Goal: Information Seeking & Learning: Learn about a topic

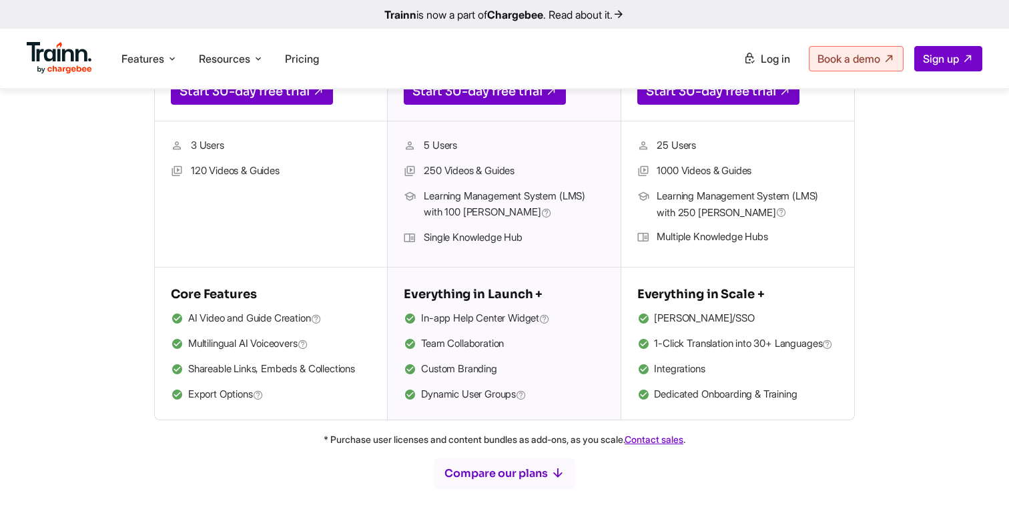
scroll to position [404, 0]
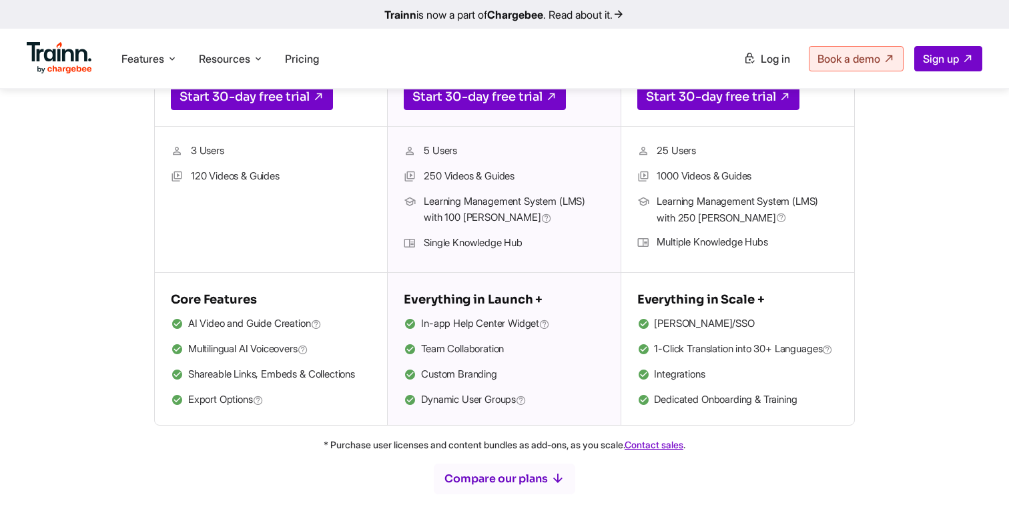
click at [701, 244] on li "Multiple Knowledge Hubs" at bounding box center [737, 242] width 201 height 17
click at [683, 200] on span "Learning Management System (LMS) with 250 [PERSON_NAME]" at bounding box center [747, 210] width 181 height 33
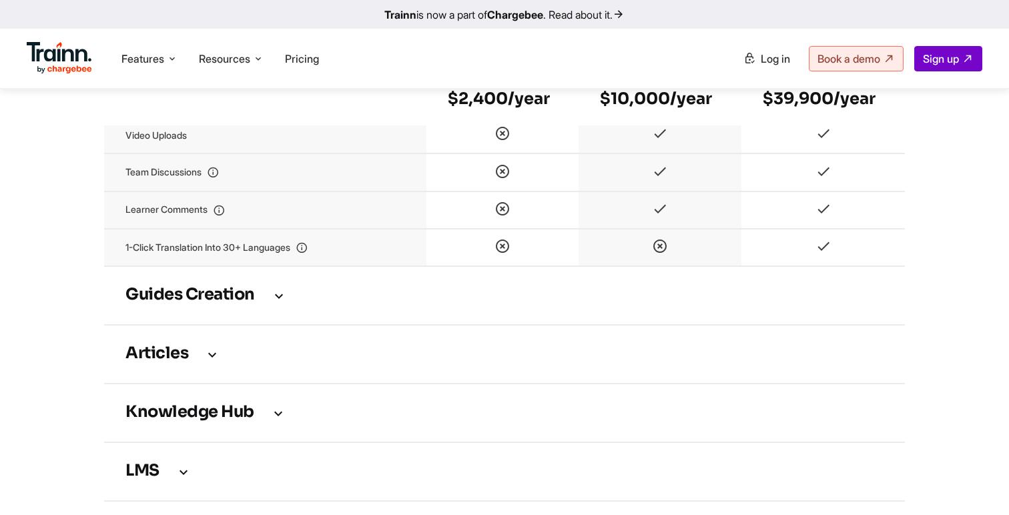
scroll to position [1856, 0]
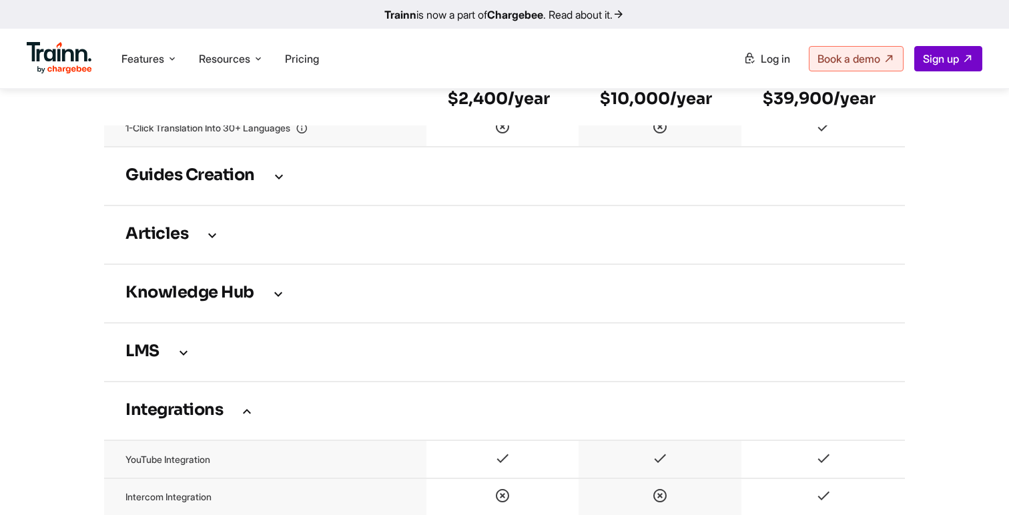
click at [593, 206] on td "Guides creation" at bounding box center [504, 176] width 801 height 59
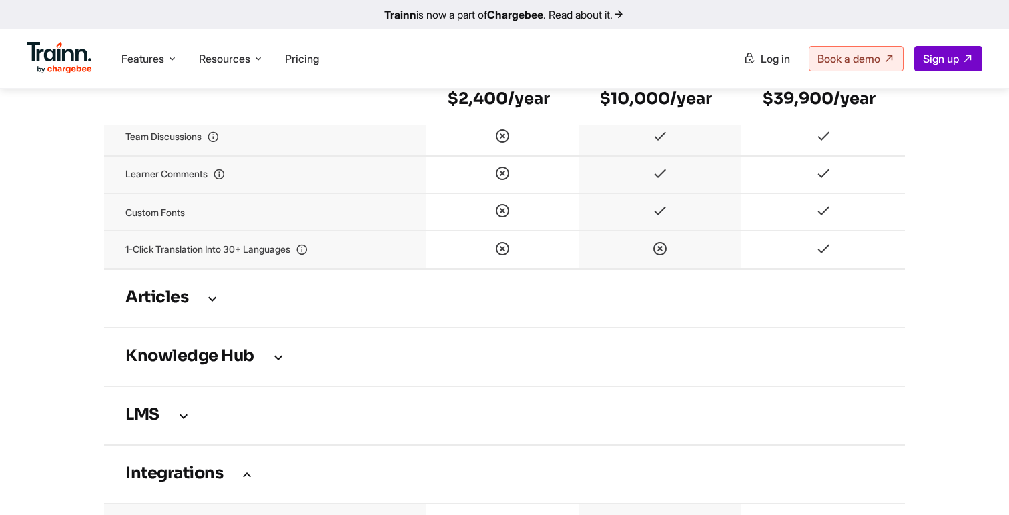
click at [558, 306] on h3 "Articles" at bounding box center [504, 298] width 758 height 15
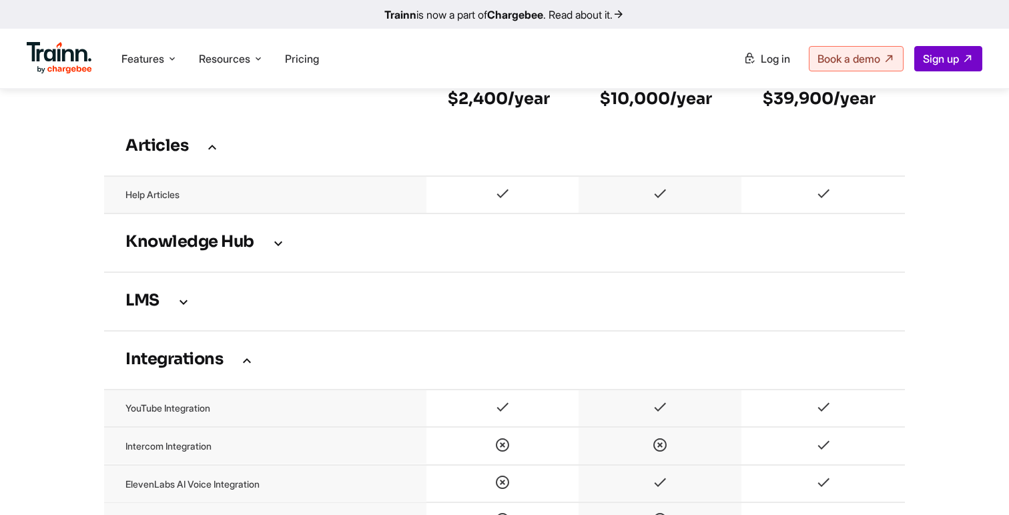
scroll to position [2652, 0]
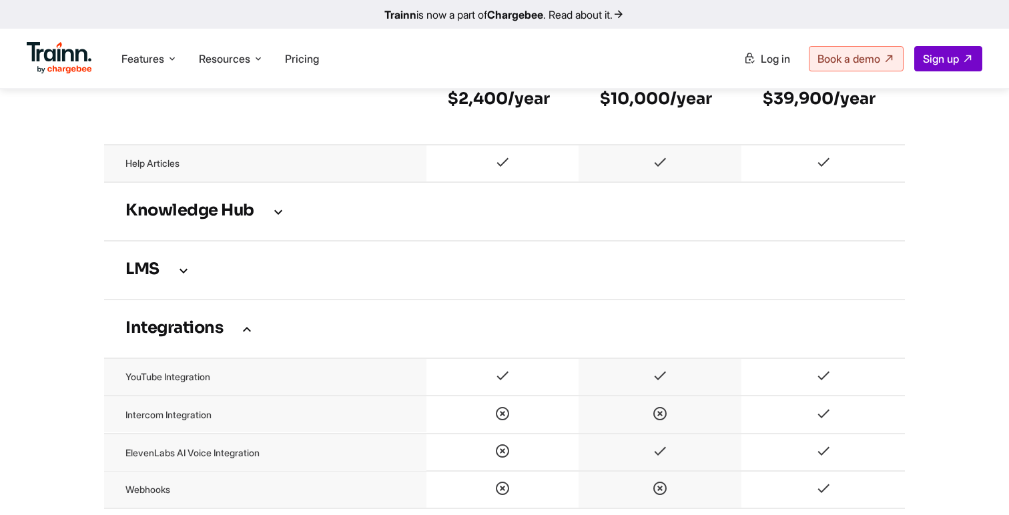
click at [544, 241] on td "Knowledge Hub" at bounding box center [504, 211] width 801 height 59
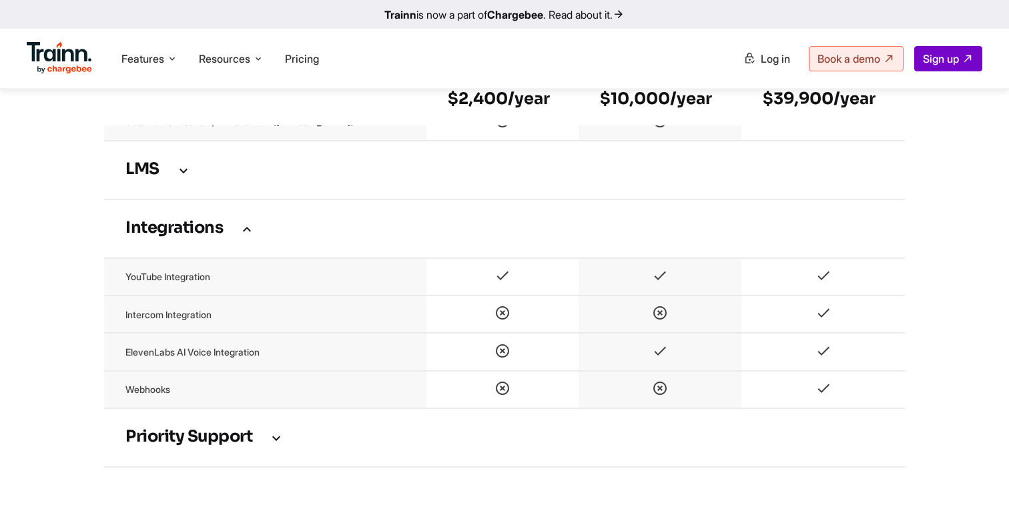
click at [530, 177] on h3 "LMS" at bounding box center [504, 170] width 758 height 15
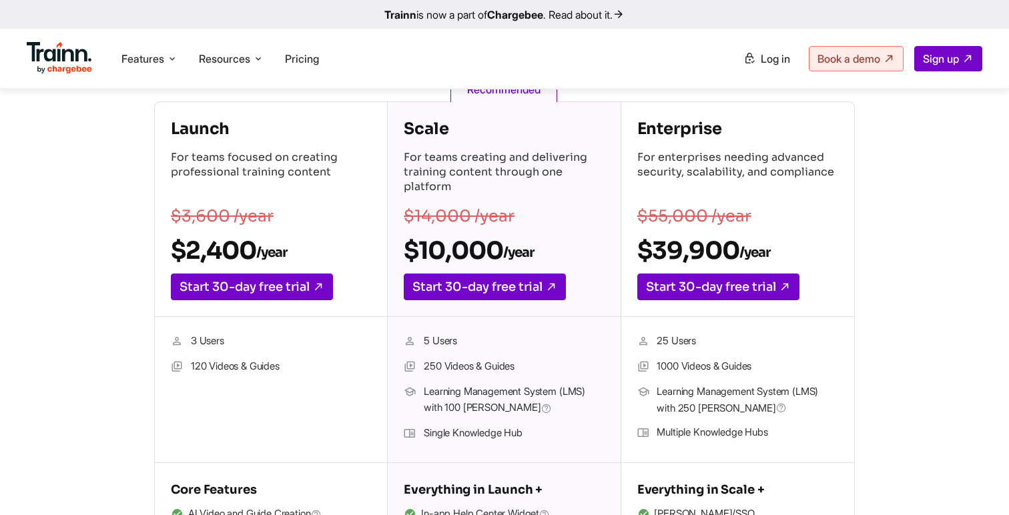
scroll to position [80, 0]
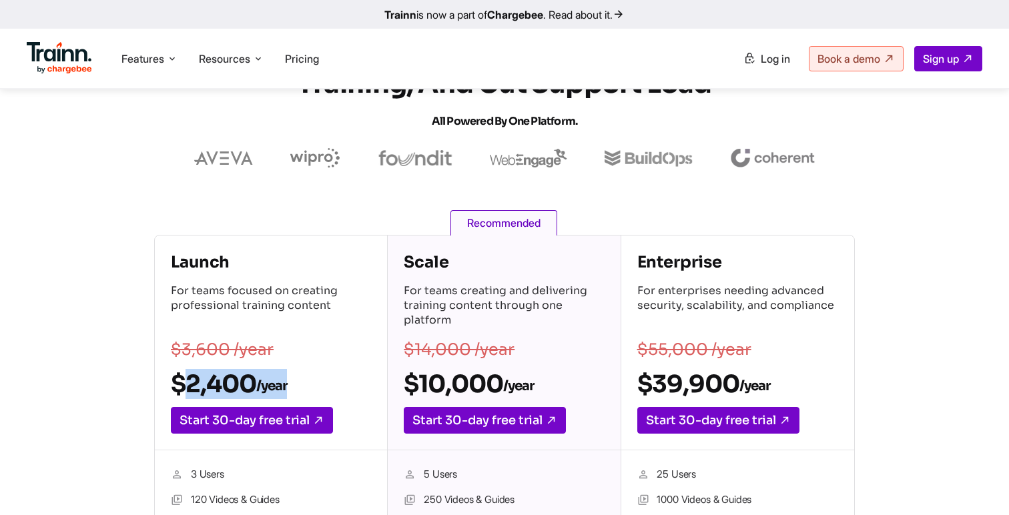
drag, startPoint x: 161, startPoint y: 380, endPoint x: 290, endPoint y: 380, distance: 128.1
click at [291, 381] on div "Launch For teams focused on creating professional training content $3,600 /year…" at bounding box center [271, 343] width 232 height 215
drag, startPoint x: 400, startPoint y: 385, endPoint x: 520, endPoint y: 390, distance: 120.2
click at [520, 390] on div "Scale For teams creating and delivering training content through one platform $…" at bounding box center [504, 343] width 232 height 215
click at [344, 382] on h2 "$2,400 /year" at bounding box center [271, 384] width 200 height 30
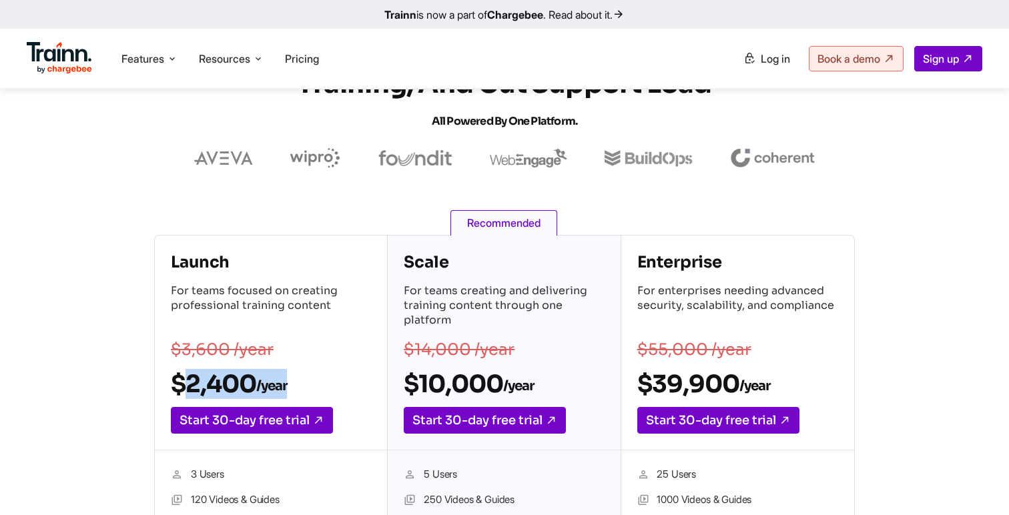
drag, startPoint x: 304, startPoint y: 383, endPoint x: 170, endPoint y: 384, distance: 134.1
click at [170, 384] on div "Launch For teams focused on creating professional training content $3,600 /year…" at bounding box center [271, 343] width 232 height 215
click at [405, 381] on h2 "$10,000 /year" at bounding box center [504, 384] width 200 height 30
click at [407, 381] on h2 "$10,000 /year" at bounding box center [504, 384] width 200 height 30
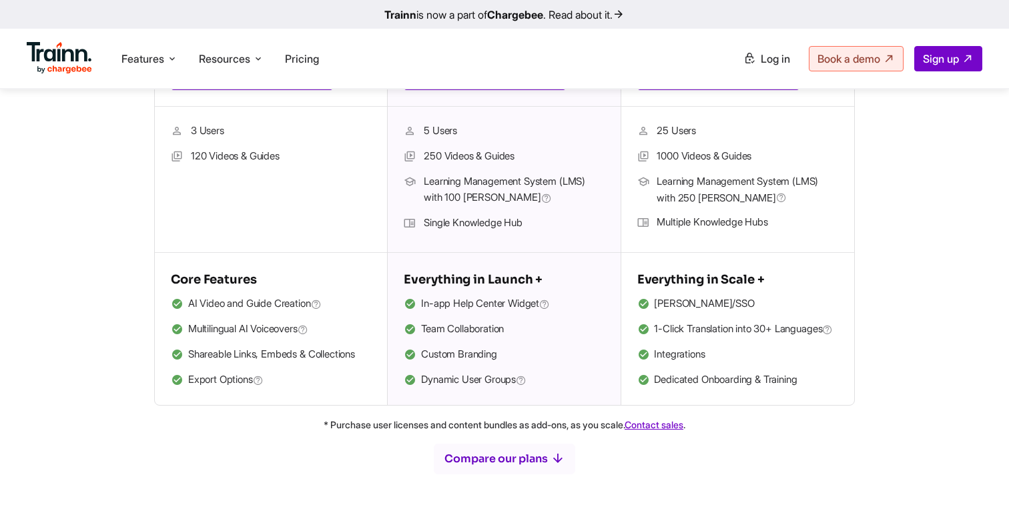
scroll to position [554, 0]
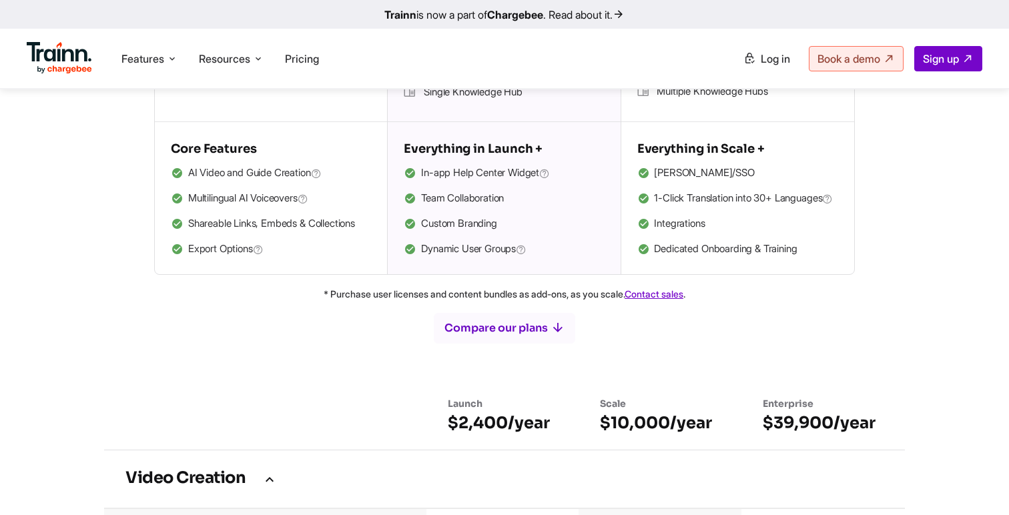
click at [464, 223] on li "Custom Branding" at bounding box center [504, 224] width 200 height 17
